Goal: Task Accomplishment & Management: Use online tool/utility

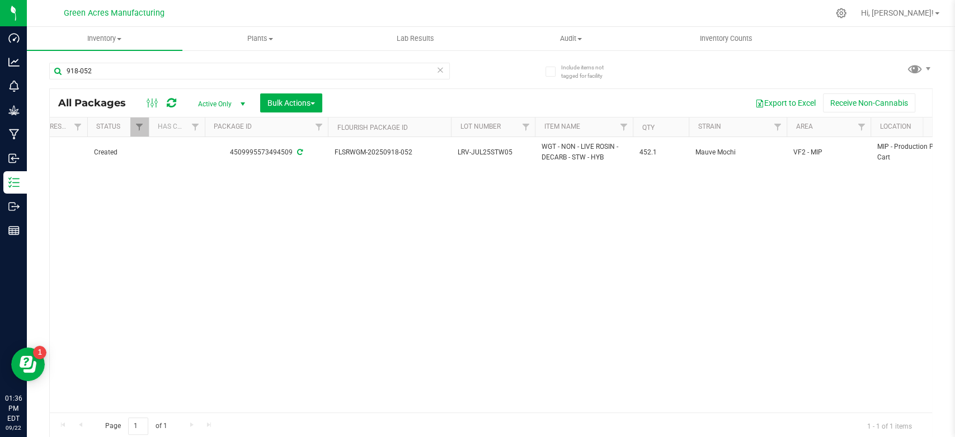
scroll to position [0, 196]
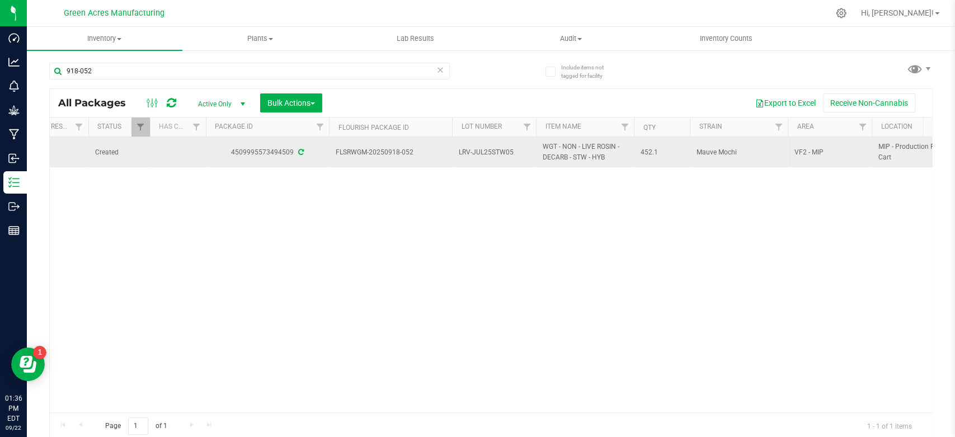
click at [479, 151] on span "LRV-JUL25STW05" at bounding box center [494, 152] width 70 height 11
click at [479, 151] on input "LRV-JUL25STW05" at bounding box center [491, 152] width 80 height 17
click at [107, 39] on span "Inventory" at bounding box center [105, 39] width 156 height 10
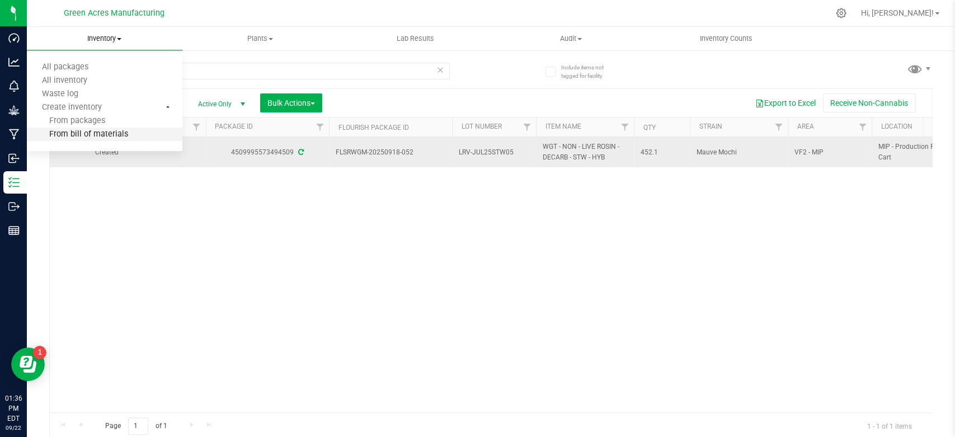
click at [87, 133] on span "From bill of materials" at bounding box center [77, 135] width 101 height 10
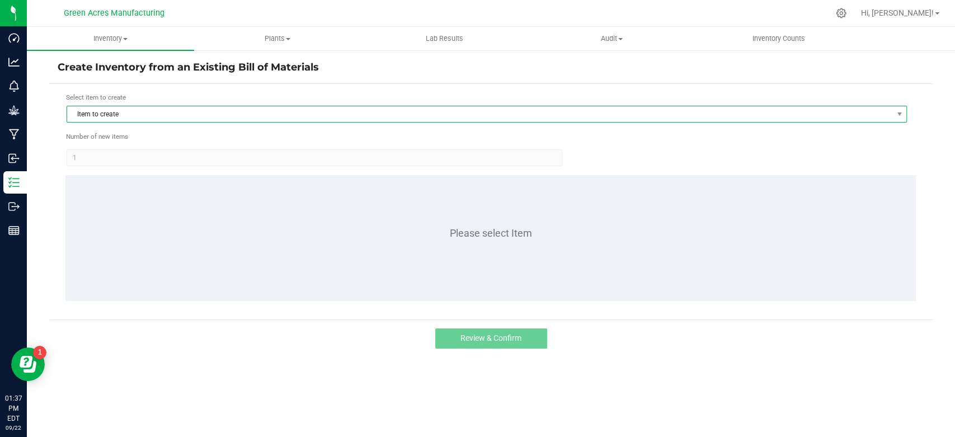
click at [101, 120] on span "Item to create" at bounding box center [479, 114] width 825 height 16
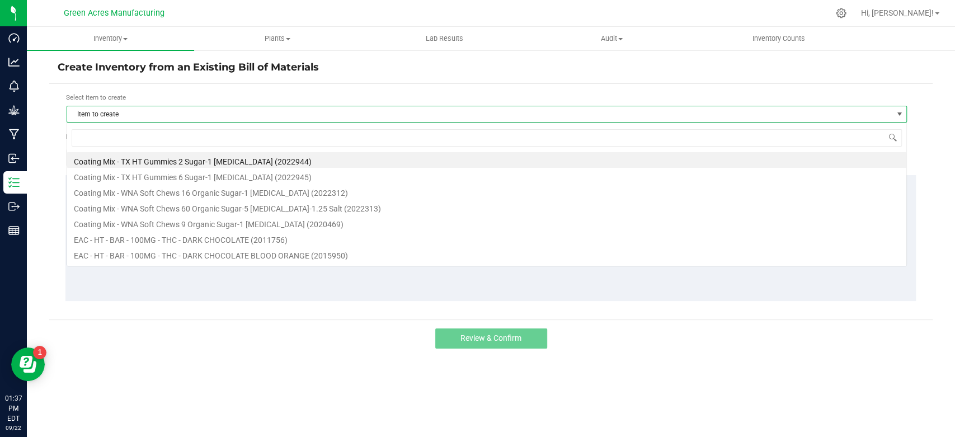
scroll to position [16, 840]
type input "stw"
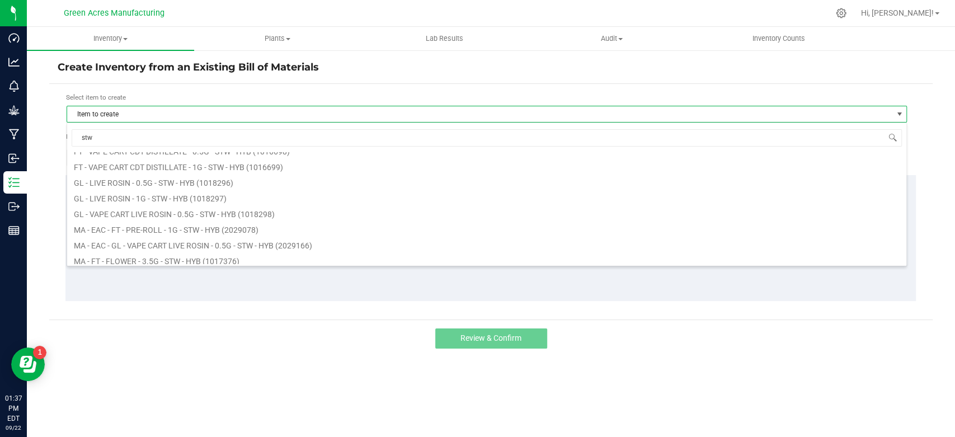
scroll to position [214, 0]
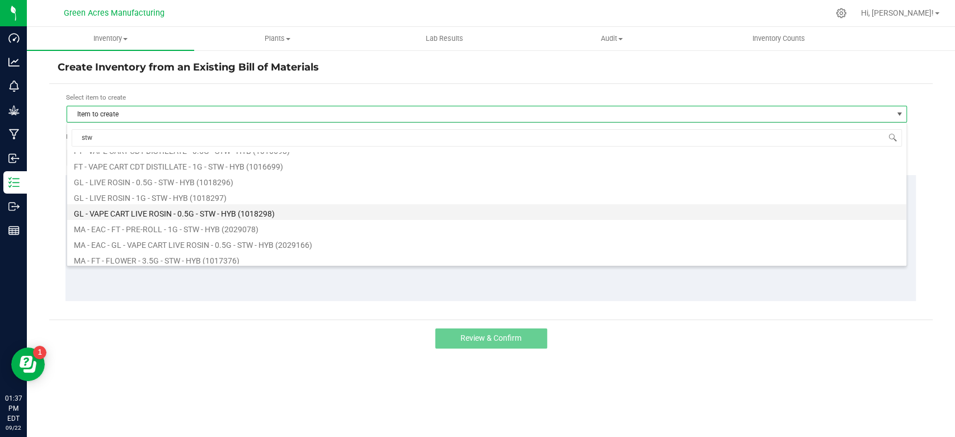
click at [157, 209] on li "GL - VAPE CART LIVE ROSIN - 0.5G - STW - HYB (1018298)" at bounding box center [486, 212] width 839 height 16
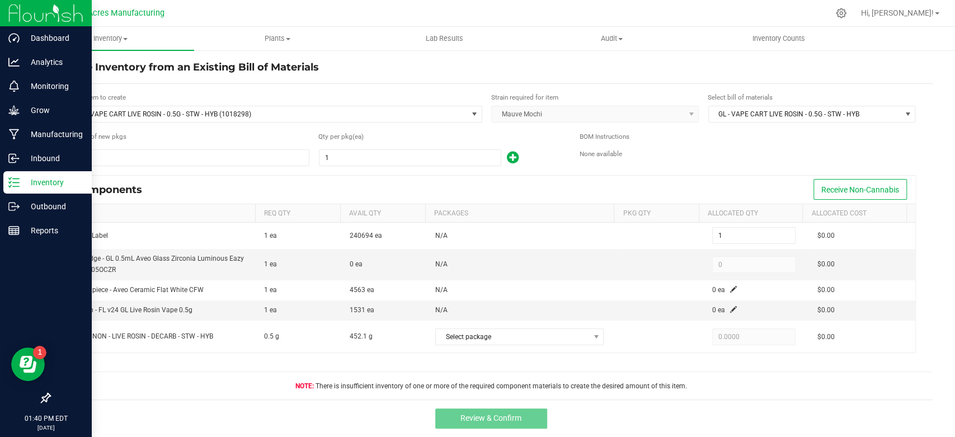
click at [0, 182] on link "Inventory" at bounding box center [46, 183] width 92 height 24
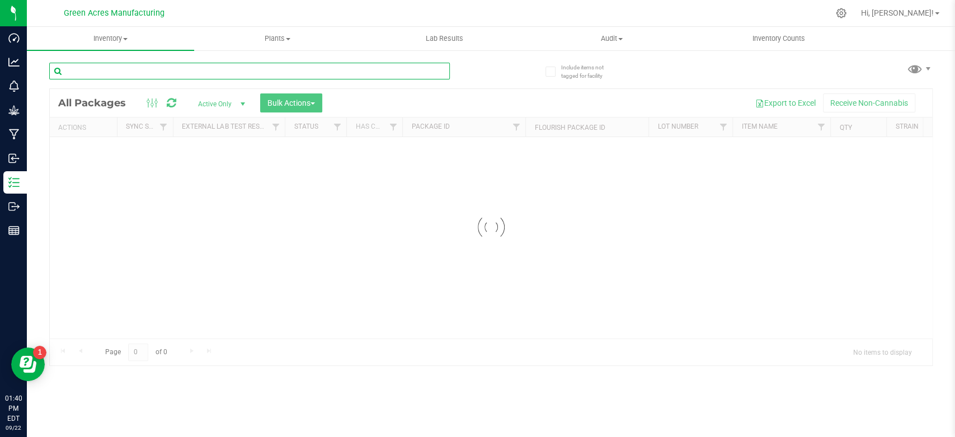
click at [200, 70] on input "text" at bounding box center [249, 71] width 401 height 17
type input "918-052"
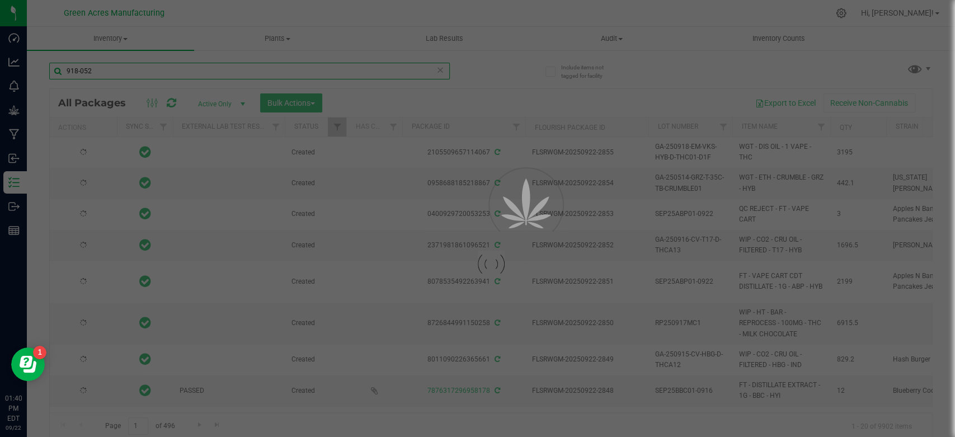
type input "[DATE]"
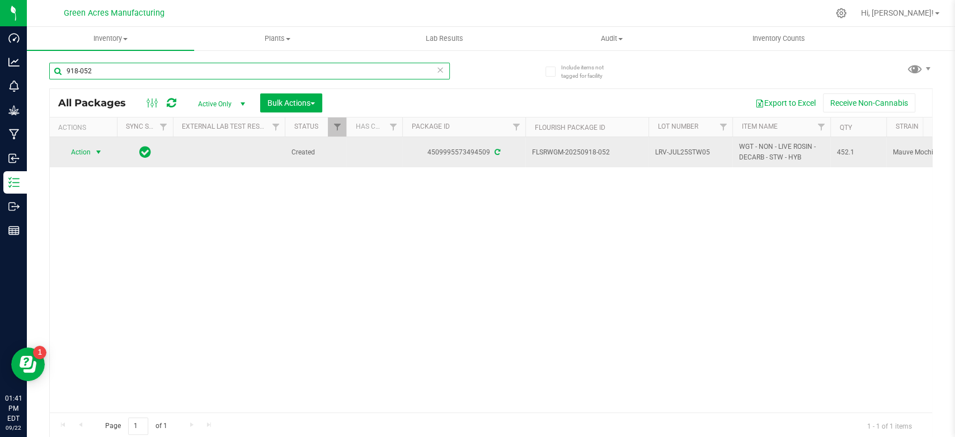
type input "918-052"
click at [76, 151] on span "Action" at bounding box center [76, 152] width 30 height 16
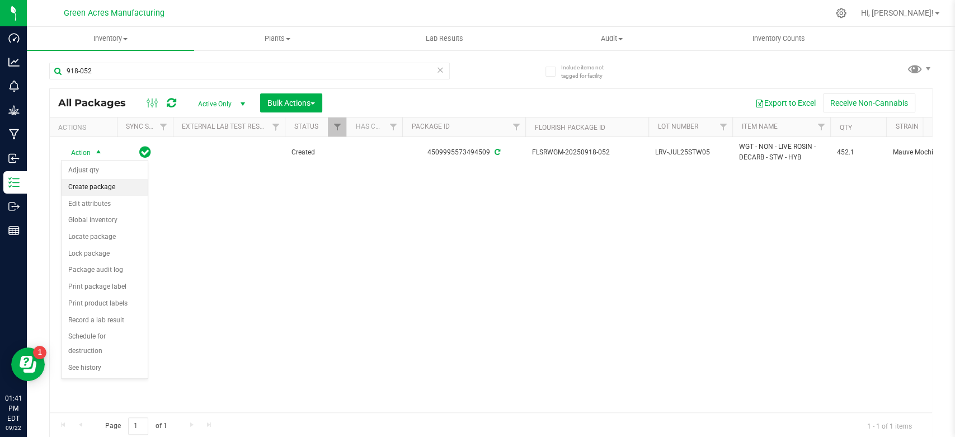
click at [88, 187] on li "Create package" at bounding box center [105, 187] width 86 height 17
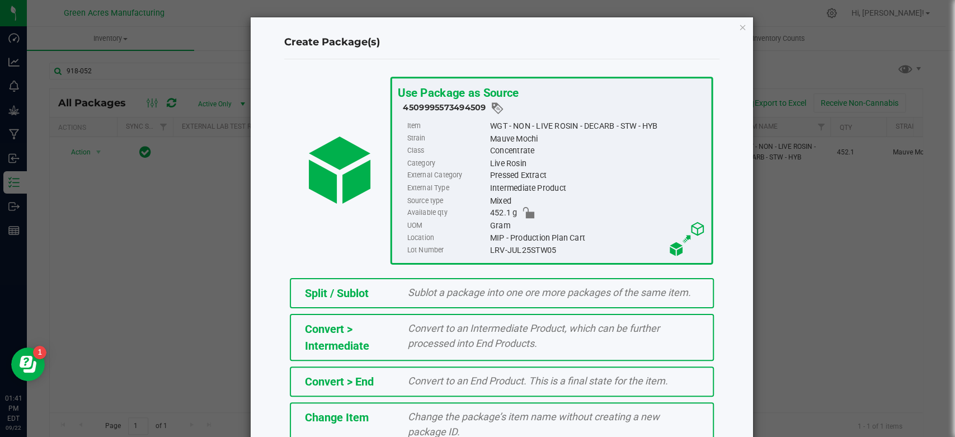
scroll to position [106, 0]
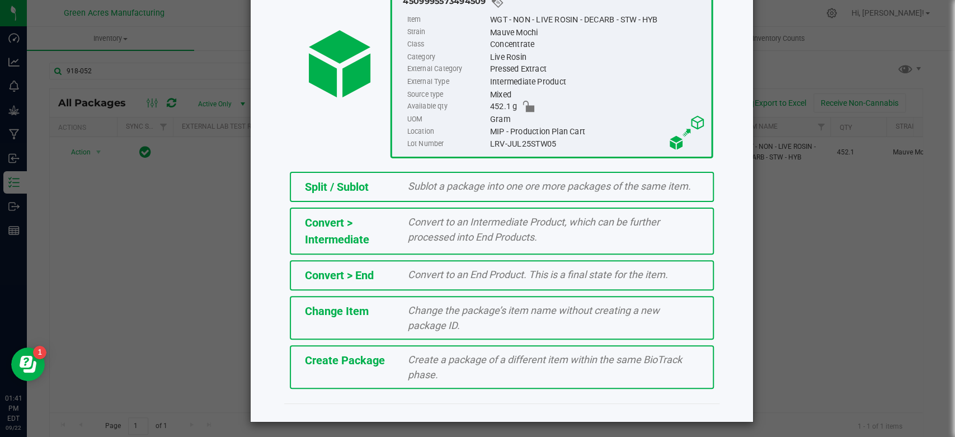
click at [347, 376] on div "Create Package Create a package of a different item within the same BioTrack ph…" at bounding box center [502, 367] width 424 height 44
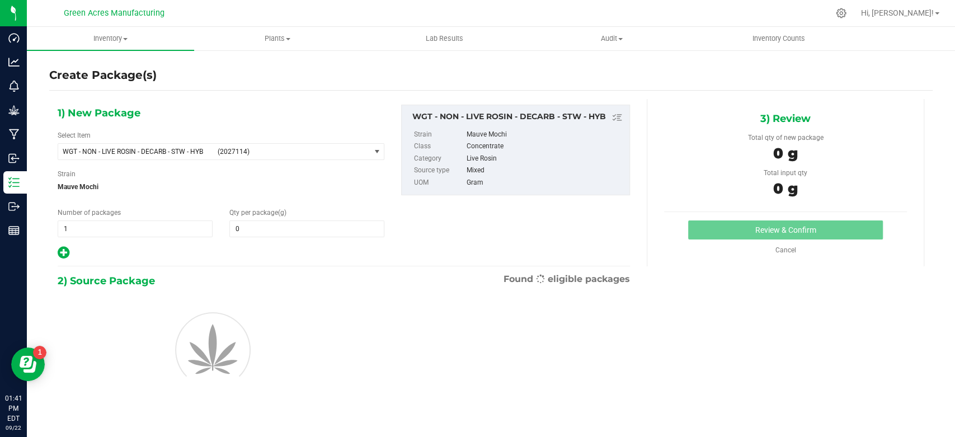
type input "0.0000"
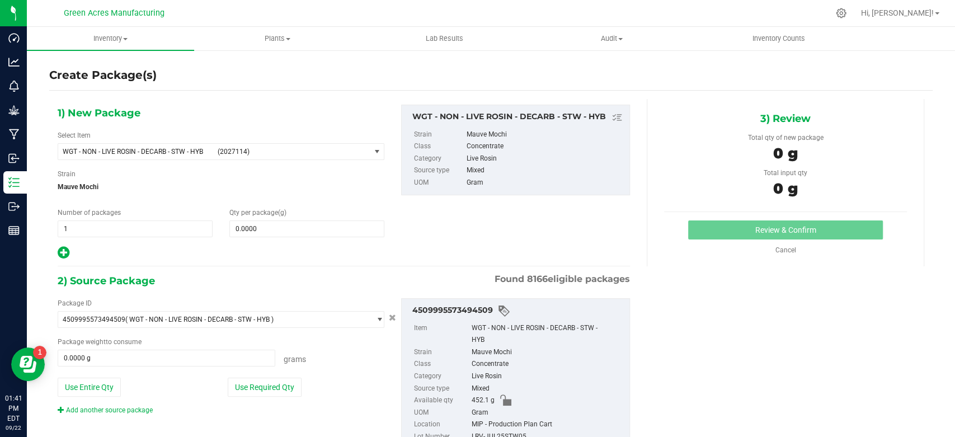
click at [309, 160] on div "1) New Package Select Item WGT - NON - LIVE ROSIN - DECARB - STW - HYB (2027114…" at bounding box center [220, 183] width 343 height 156
click at [307, 157] on span "WGT - NON - LIVE ROSIN - DECARB - STW - HYB (2027114)" at bounding box center [214, 152] width 312 height 16
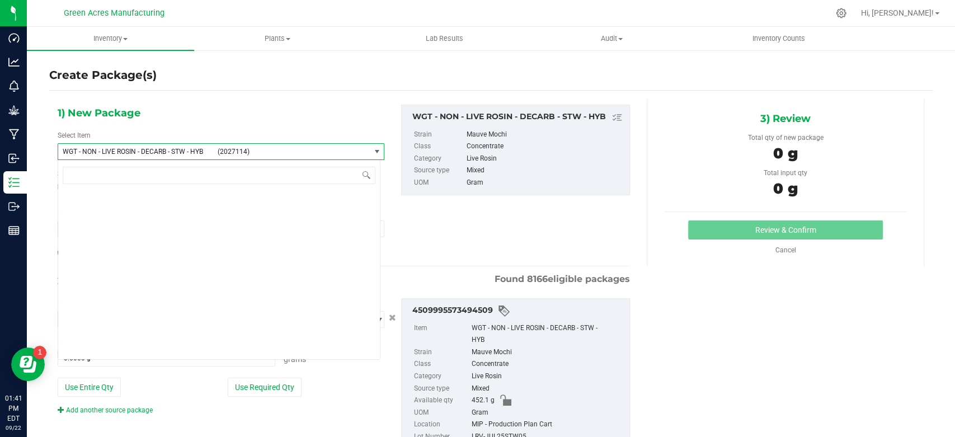
scroll to position [264959, 0]
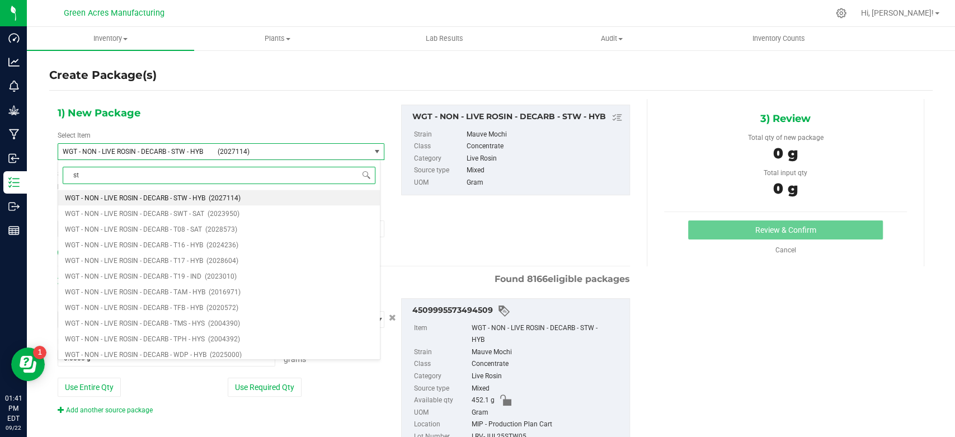
type input "stw"
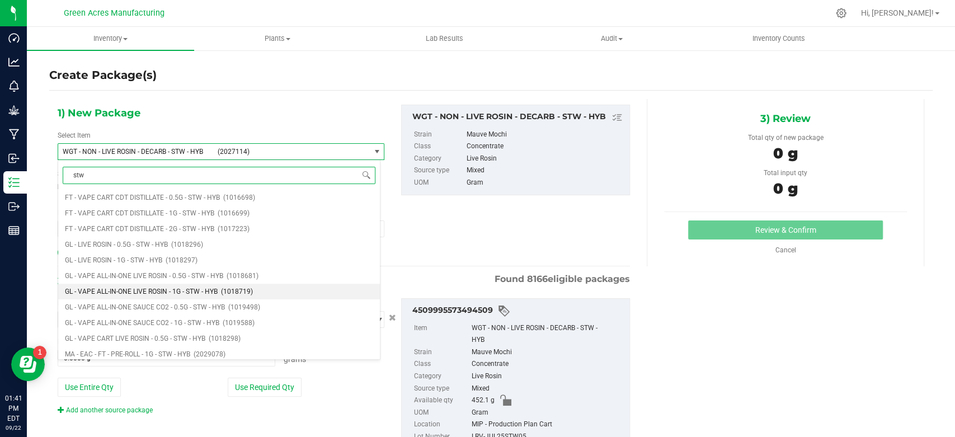
scroll to position [267, 0]
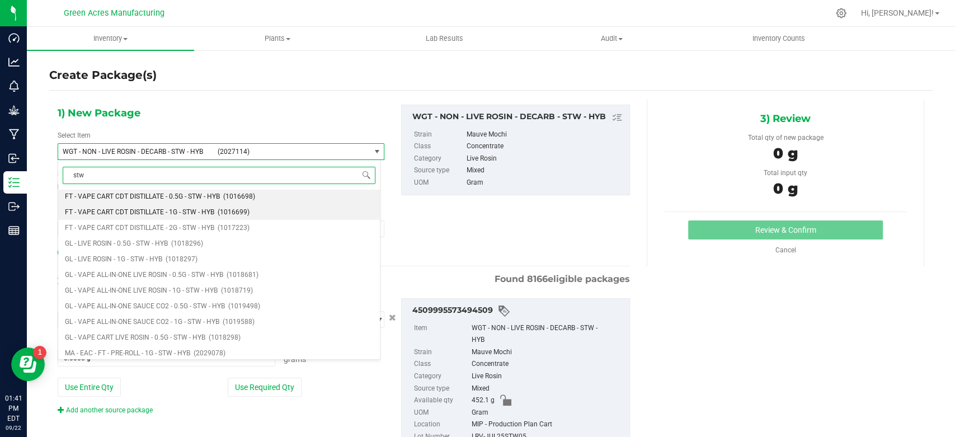
drag, startPoint x: 230, startPoint y: 251, endPoint x: 336, endPoint y: 201, distance: 116.4
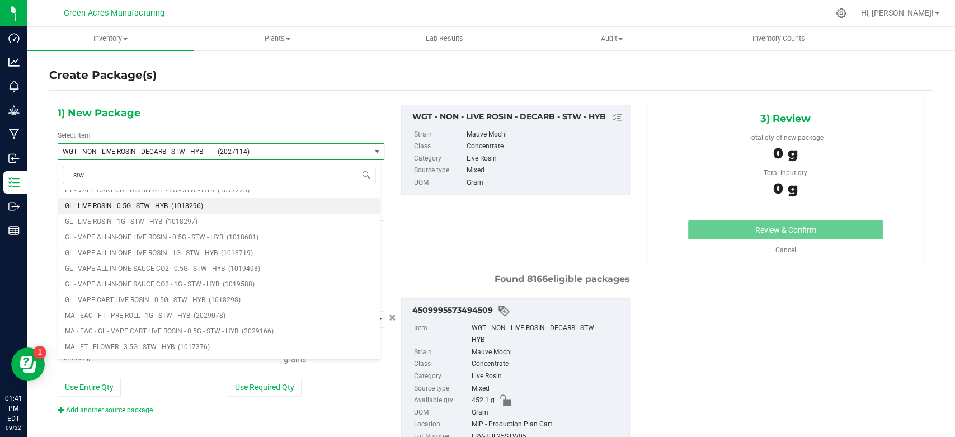
scroll to position [327, 0]
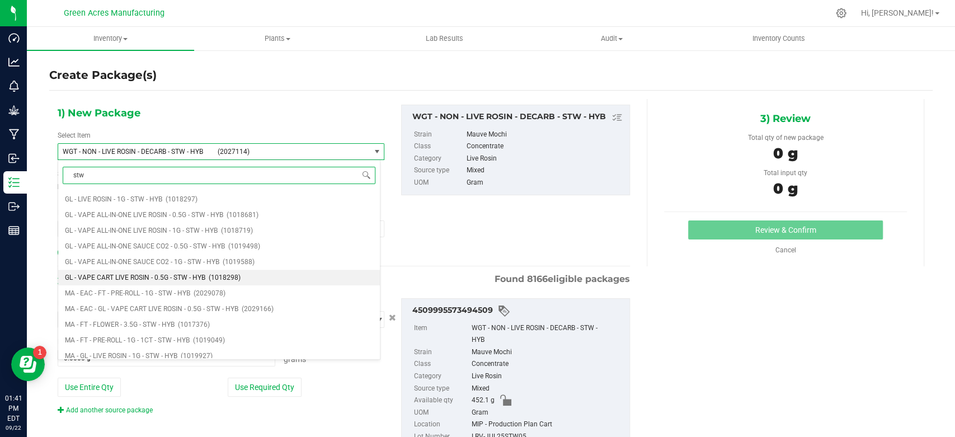
click at [252, 273] on li "GL - VAPE CART LIVE ROSIN - 0.5G - STW - HYB (1018298)" at bounding box center [219, 278] width 322 height 16
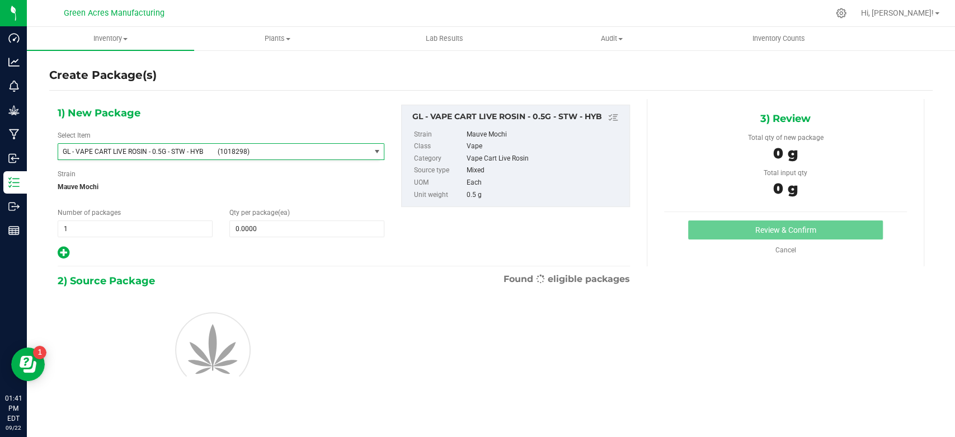
type input "0"
click at [260, 232] on input "0" at bounding box center [307, 229] width 154 height 16
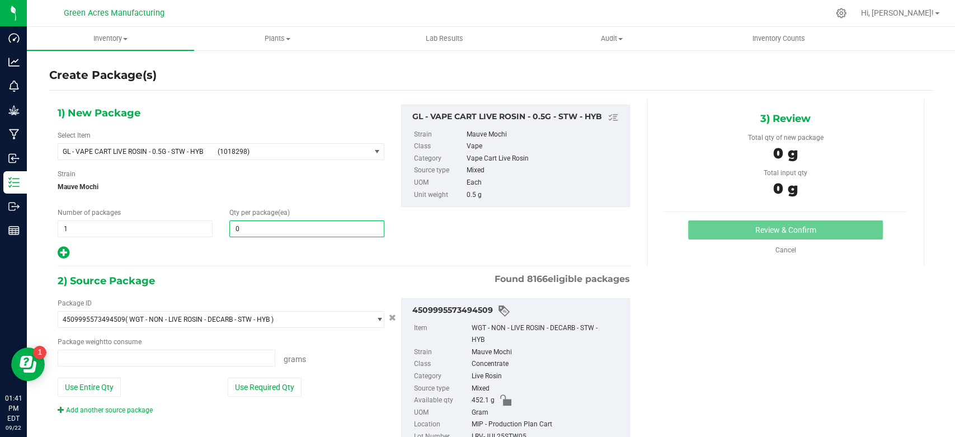
type input "0.0000 g"
type input "1"
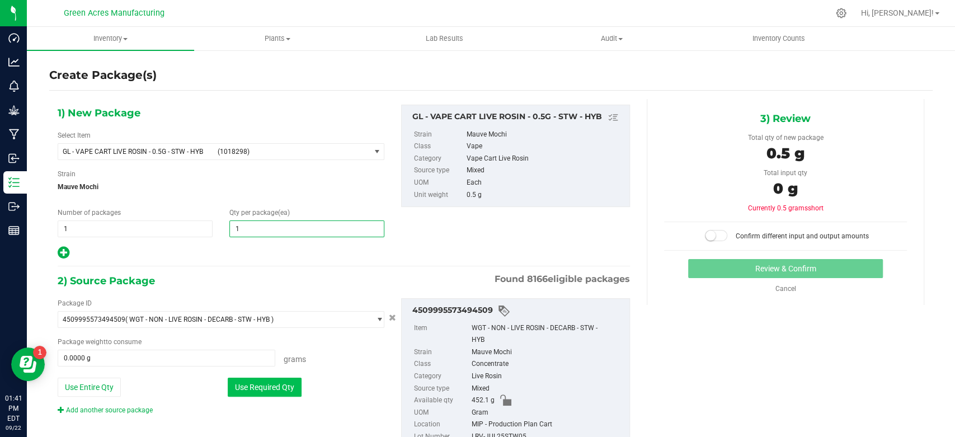
type input "1"
click at [253, 393] on button "Use Required Qty" at bounding box center [265, 387] width 74 height 19
type input "0.5000 g"
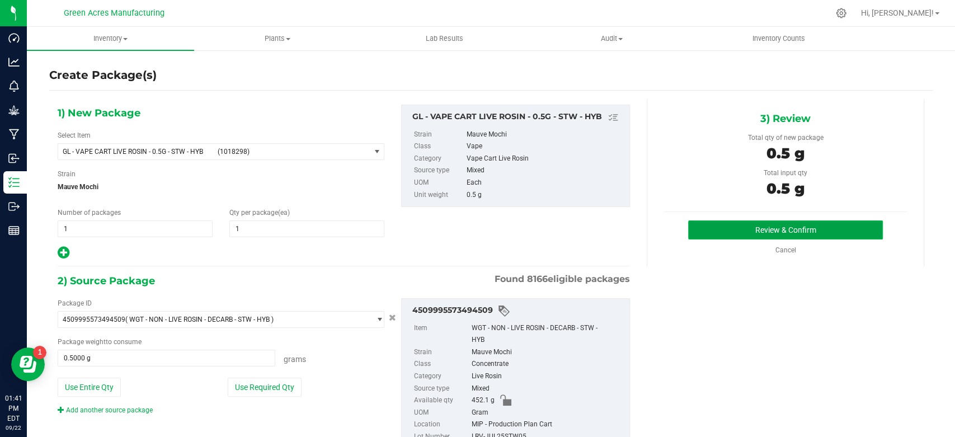
click at [804, 225] on button "Review & Confirm" at bounding box center [785, 229] width 194 height 19
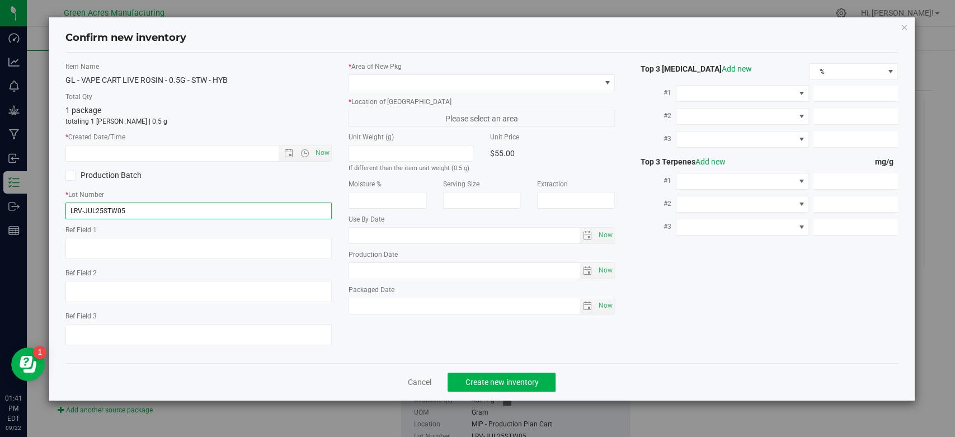
click at [323, 214] on input "LRV-JUL25STW05" at bounding box center [198, 211] width 266 height 17
type input "LRV-JUL25STW05-0922"
click at [327, 160] on span "Now" at bounding box center [322, 153] width 19 height 16
type input "[DATE] 1:42 PM"
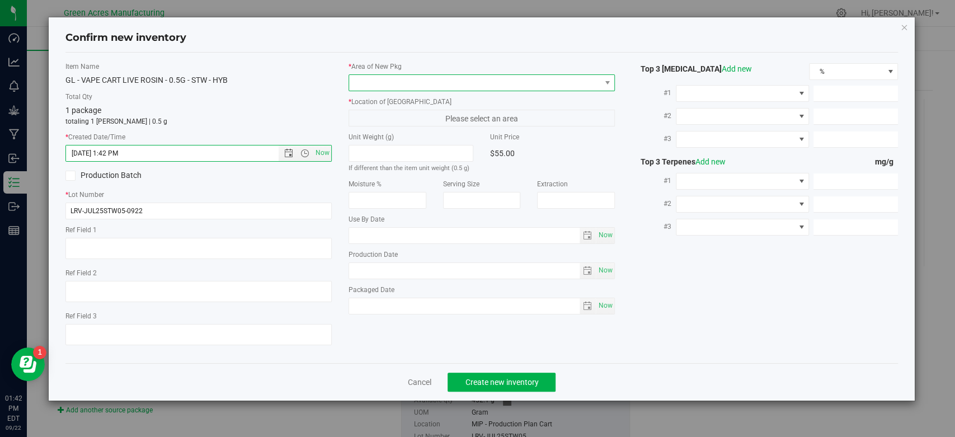
click at [432, 84] on span at bounding box center [474, 83] width 251 height 16
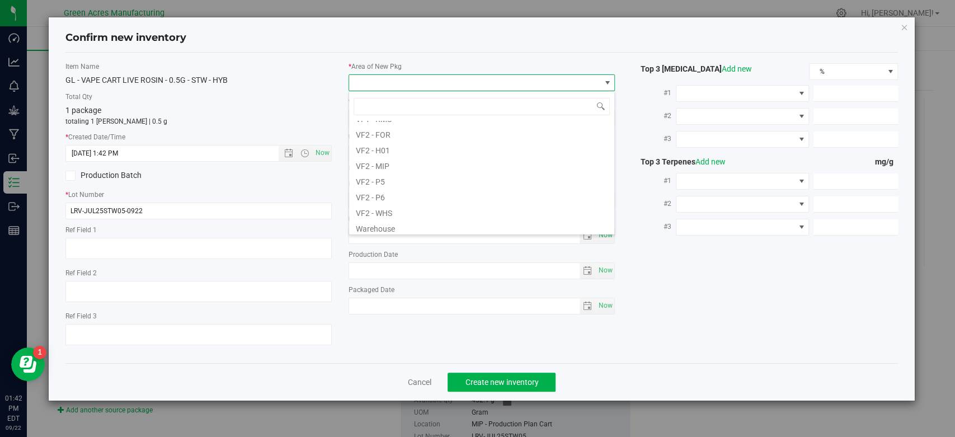
scroll to position [562, 0]
click at [397, 133] on li "VF2 - FOR" at bounding box center [481, 131] width 265 height 16
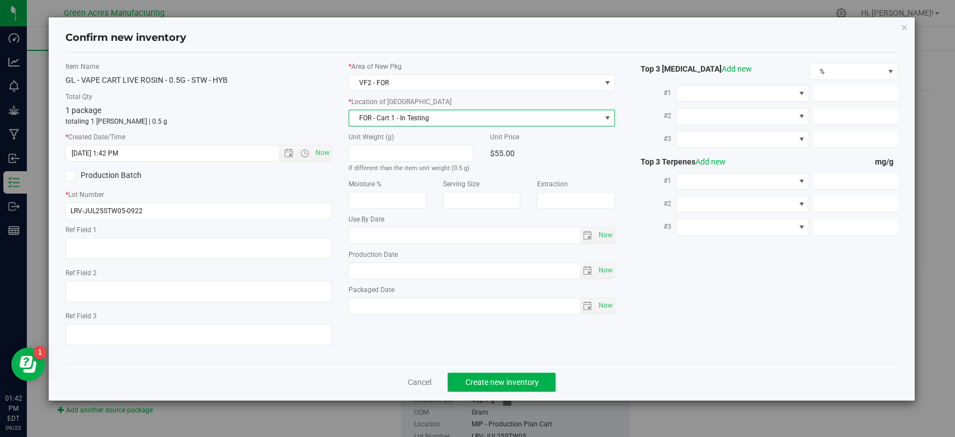
click at [403, 120] on span "FOR - Cart 1 - In Testing" at bounding box center [474, 118] width 251 height 16
click at [396, 81] on span "VF2 - FOR" at bounding box center [474, 83] width 251 height 16
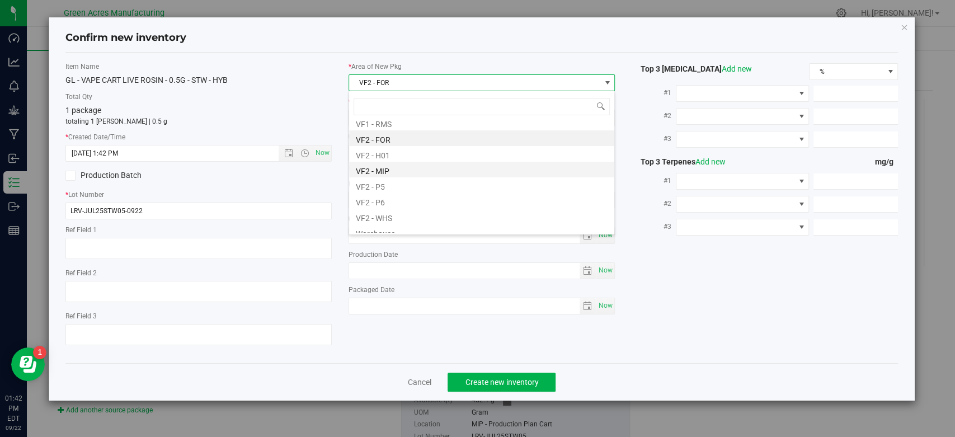
scroll to position [556, 0]
click at [421, 171] on li "VF2 - MIP" at bounding box center [481, 168] width 265 height 16
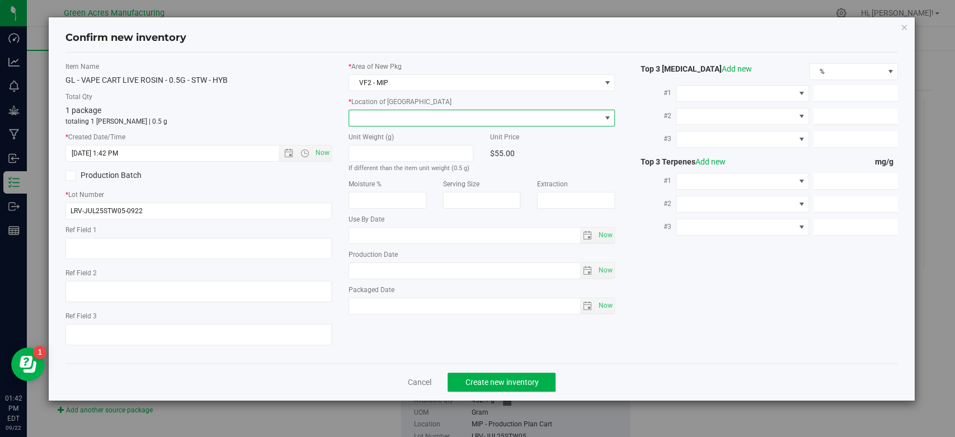
click at [440, 125] on span at bounding box center [482, 118] width 266 height 17
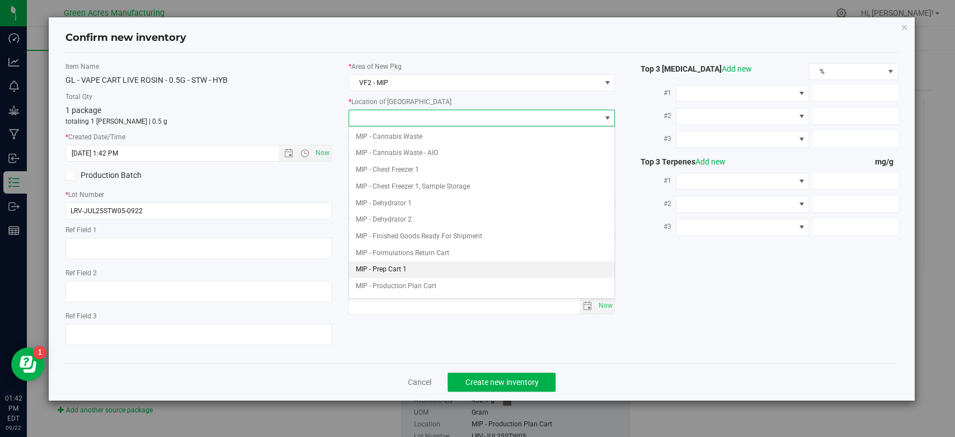
click at [449, 266] on li "MIP - Prep Cart 1" at bounding box center [481, 269] width 265 height 17
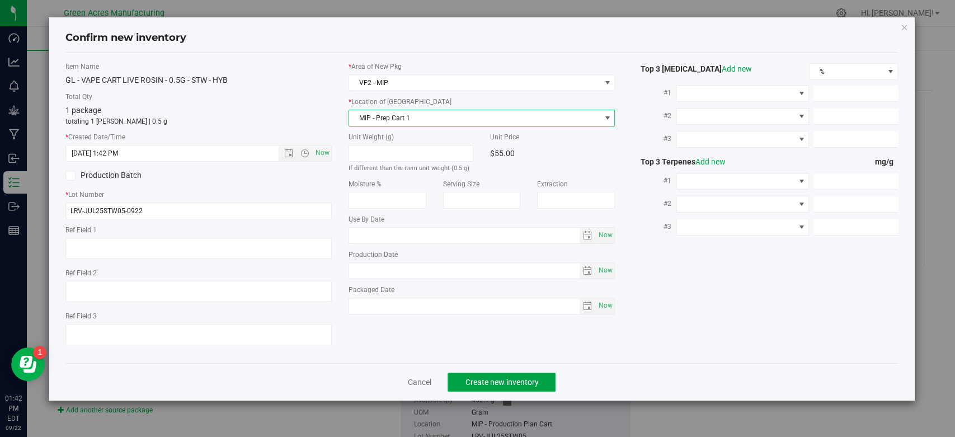
click at [510, 380] on span "Create new inventory" at bounding box center [501, 382] width 73 height 9
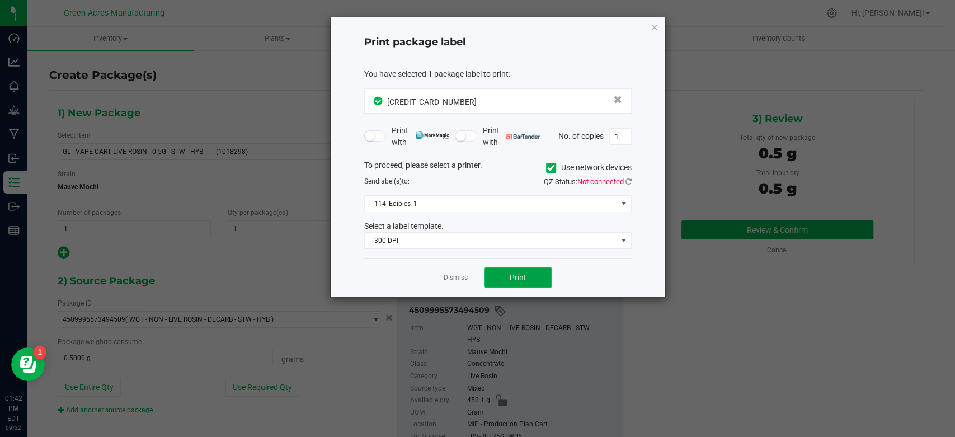
click at [519, 276] on span "Print" at bounding box center [518, 277] width 17 height 9
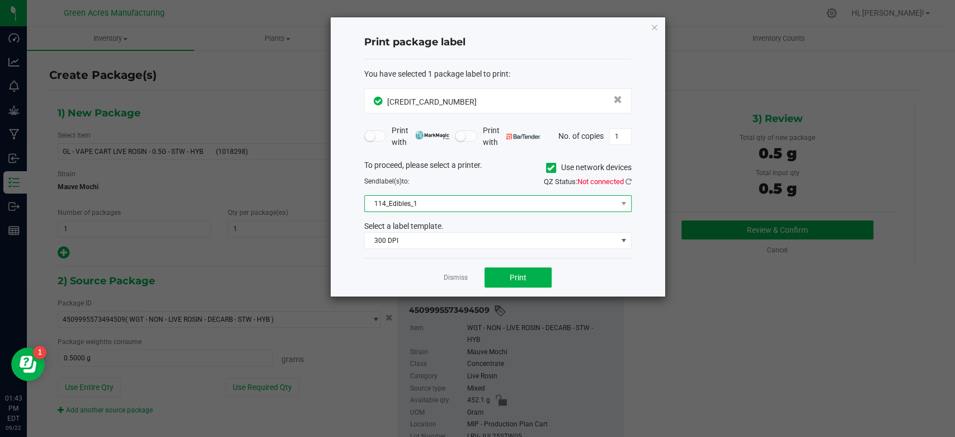
click at [476, 205] on span "114_Edibles_1" at bounding box center [491, 204] width 252 height 16
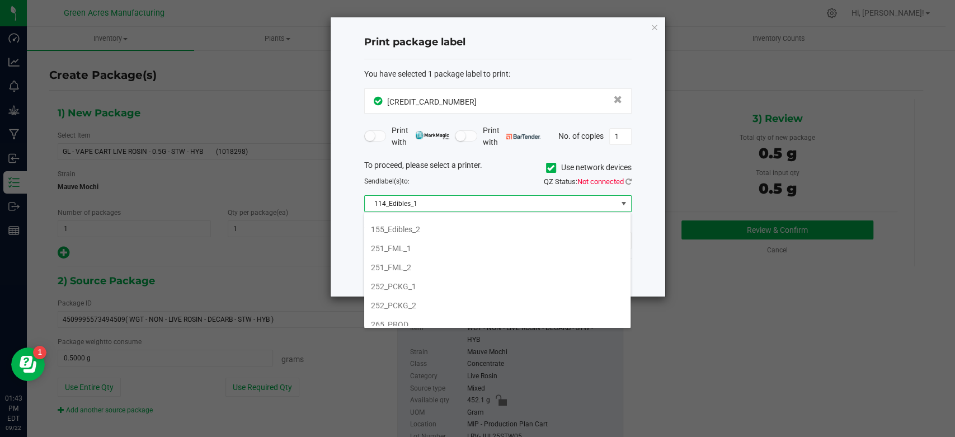
scroll to position [99, 0]
click at [411, 270] on li "252_PCKG_1" at bounding box center [497, 276] width 266 height 19
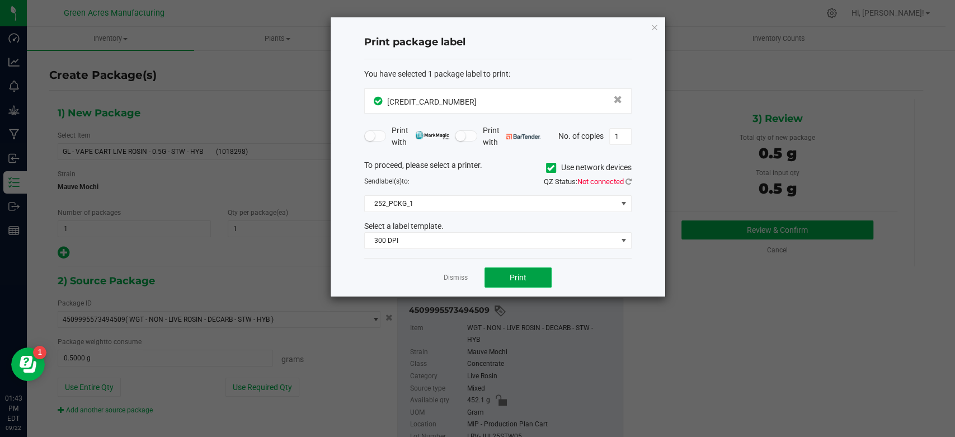
click at [509, 275] on button "Print" at bounding box center [517, 277] width 67 height 20
click at [456, 277] on link "Dismiss" at bounding box center [456, 278] width 24 height 10
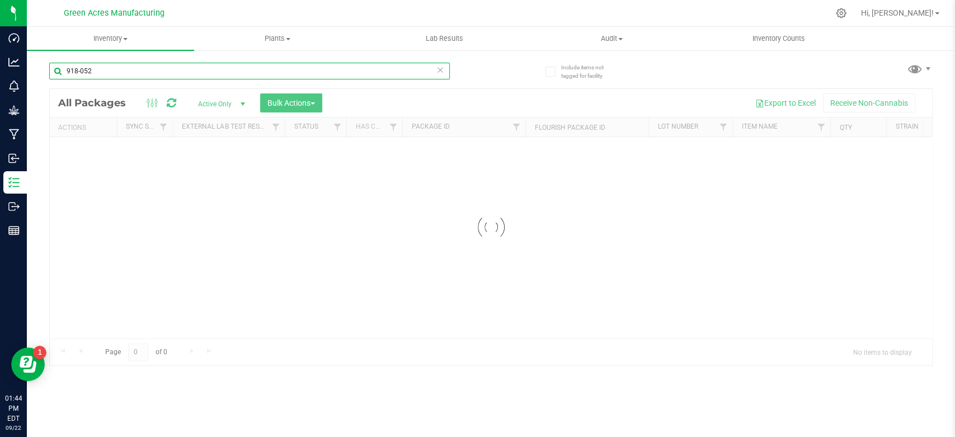
click at [123, 74] on input "918-052" at bounding box center [249, 71] width 401 height 17
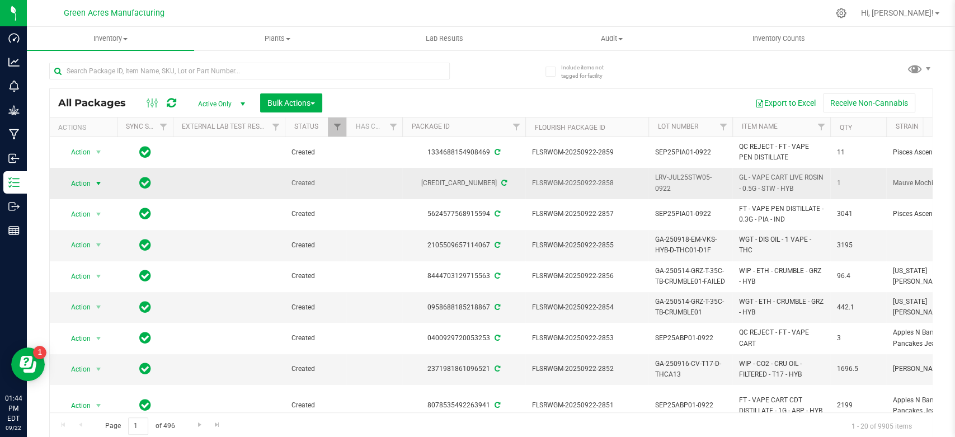
click at [100, 183] on span "select" at bounding box center [98, 183] width 9 height 9
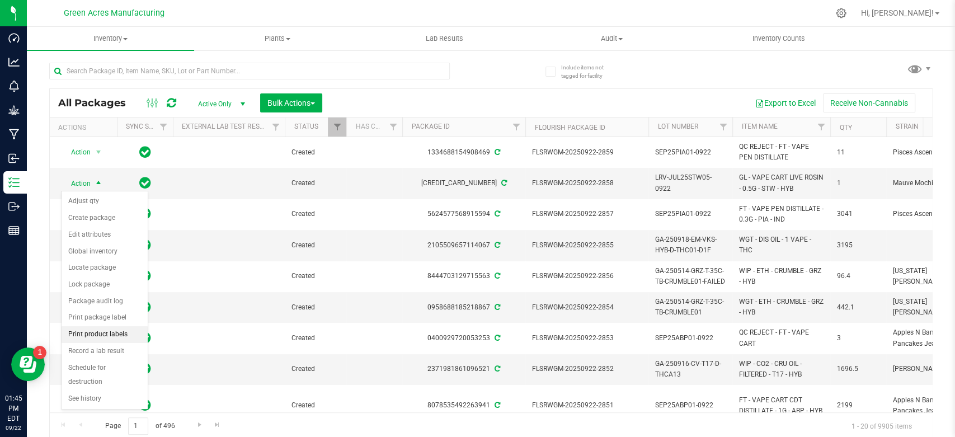
click at [124, 338] on li "Print product labels" at bounding box center [105, 334] width 86 height 17
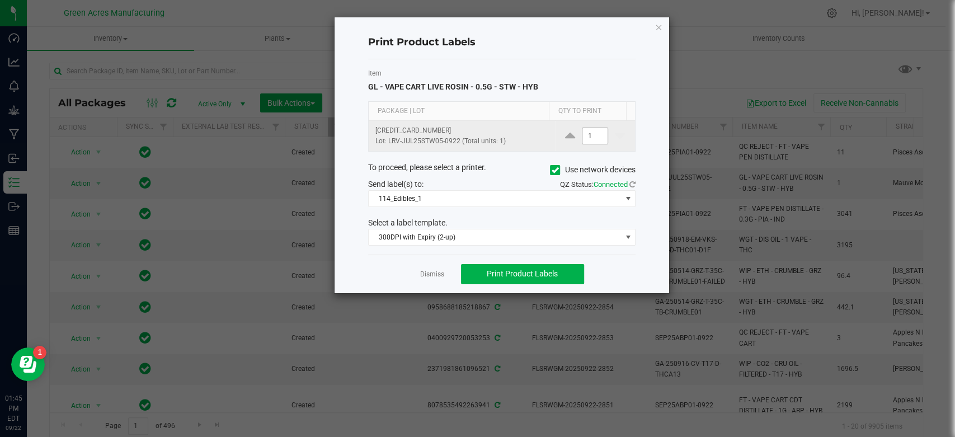
click at [590, 135] on input "1" at bounding box center [595, 136] width 26 height 16
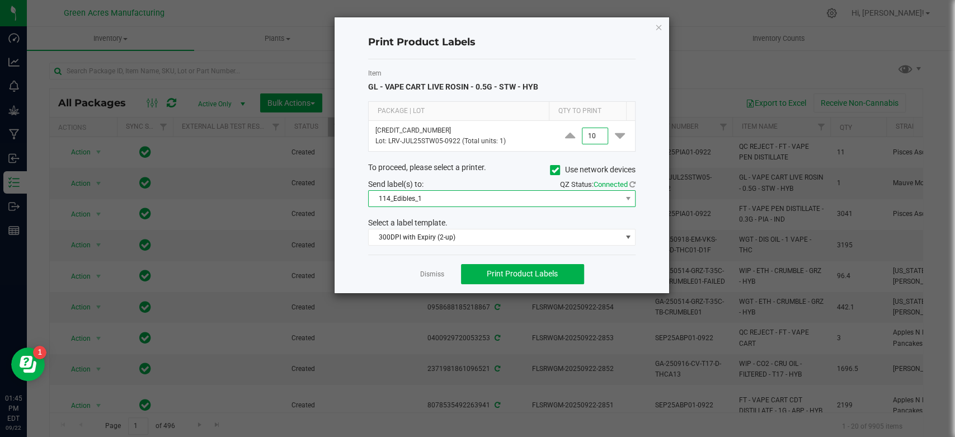
click at [532, 192] on span "114_Edibles_1" at bounding box center [495, 199] width 252 height 16
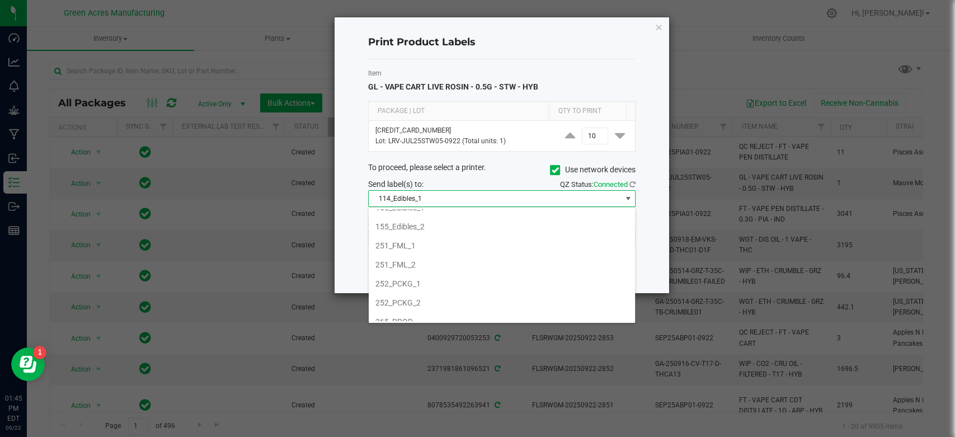
scroll to position [88, 0]
click at [456, 299] on li "252_PCKG_2" at bounding box center [502, 301] width 266 height 19
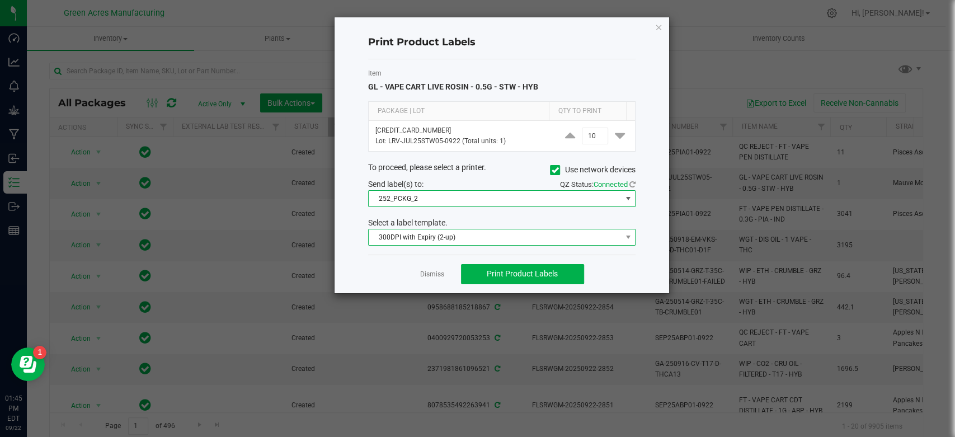
click at [510, 236] on span "300DPI with Expiry (2-up)" at bounding box center [495, 237] width 252 height 16
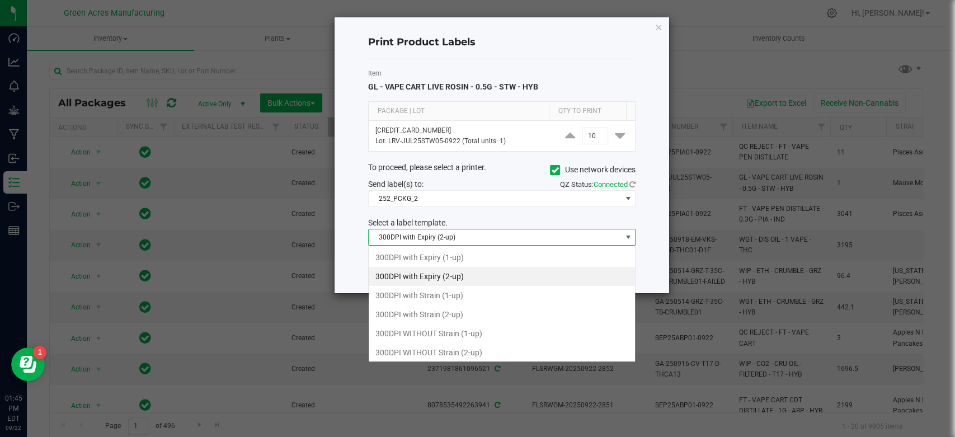
scroll to position [16, 267]
click at [463, 309] on li "300DPI with Strain (2-up)" at bounding box center [502, 314] width 266 height 19
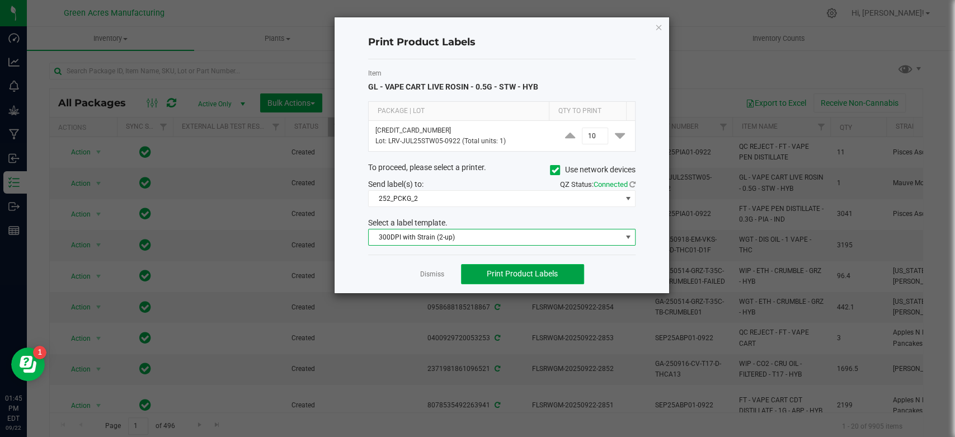
click at [505, 274] on span "Print Product Labels" at bounding box center [522, 273] width 71 height 9
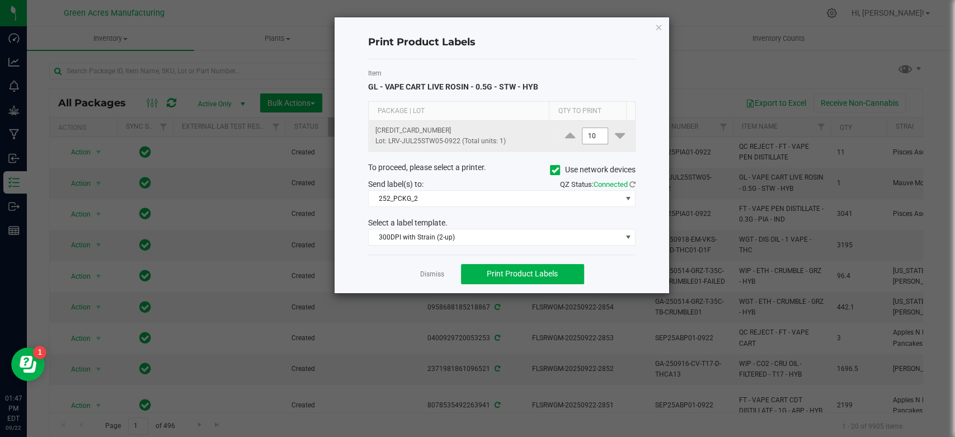
click at [586, 137] on input "10" at bounding box center [595, 136] width 26 height 16
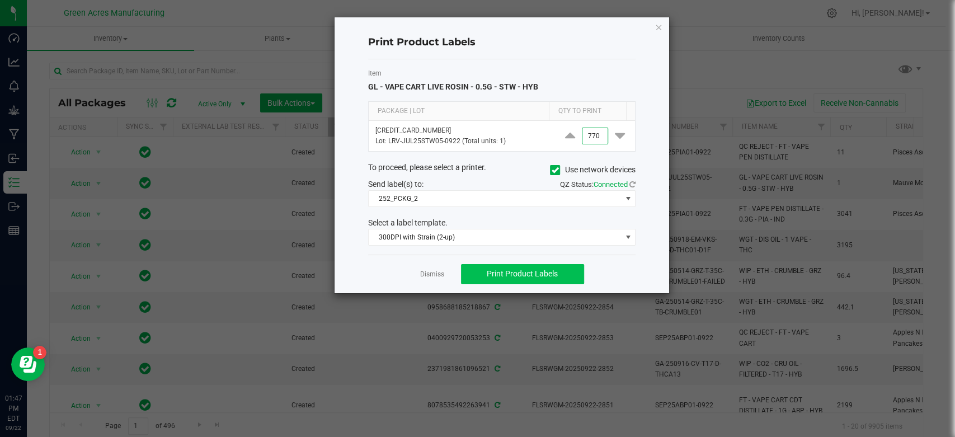
type input "770"
click at [557, 266] on button "Print Product Labels" at bounding box center [522, 274] width 123 height 20
click at [434, 272] on link "Dismiss" at bounding box center [432, 275] width 24 height 10
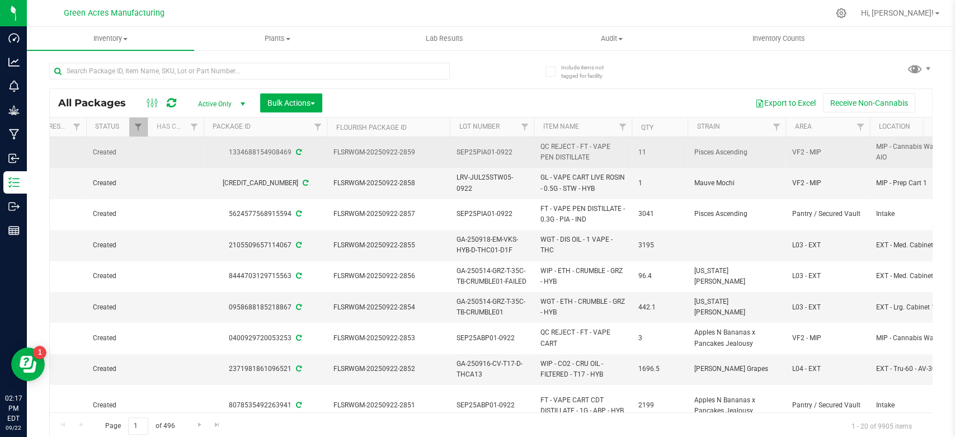
scroll to position [0, 204]
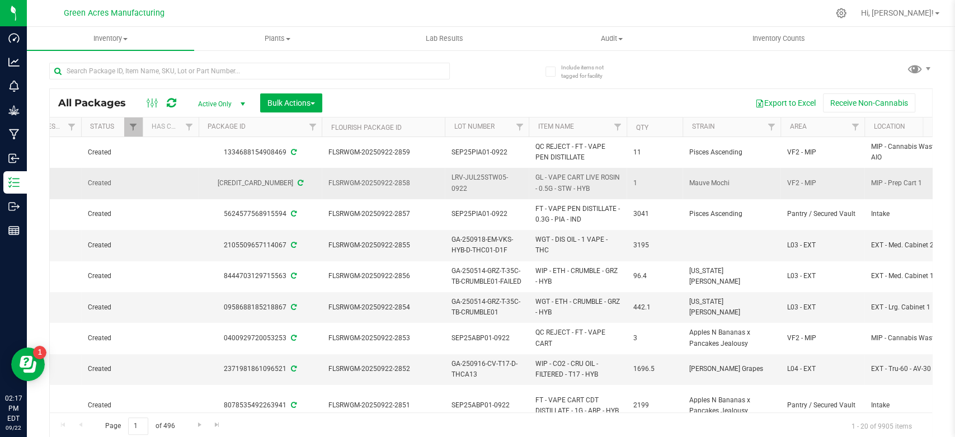
click at [571, 182] on span "GL - VAPE CART LIVE ROSIN - 0.5G - STW - HYB" at bounding box center [577, 182] width 84 height 21
copy tr "GL - VAPE CART LIVE ROSIN - 0.5G - STW - HYB"
